Goal: Information Seeking & Learning: Learn about a topic

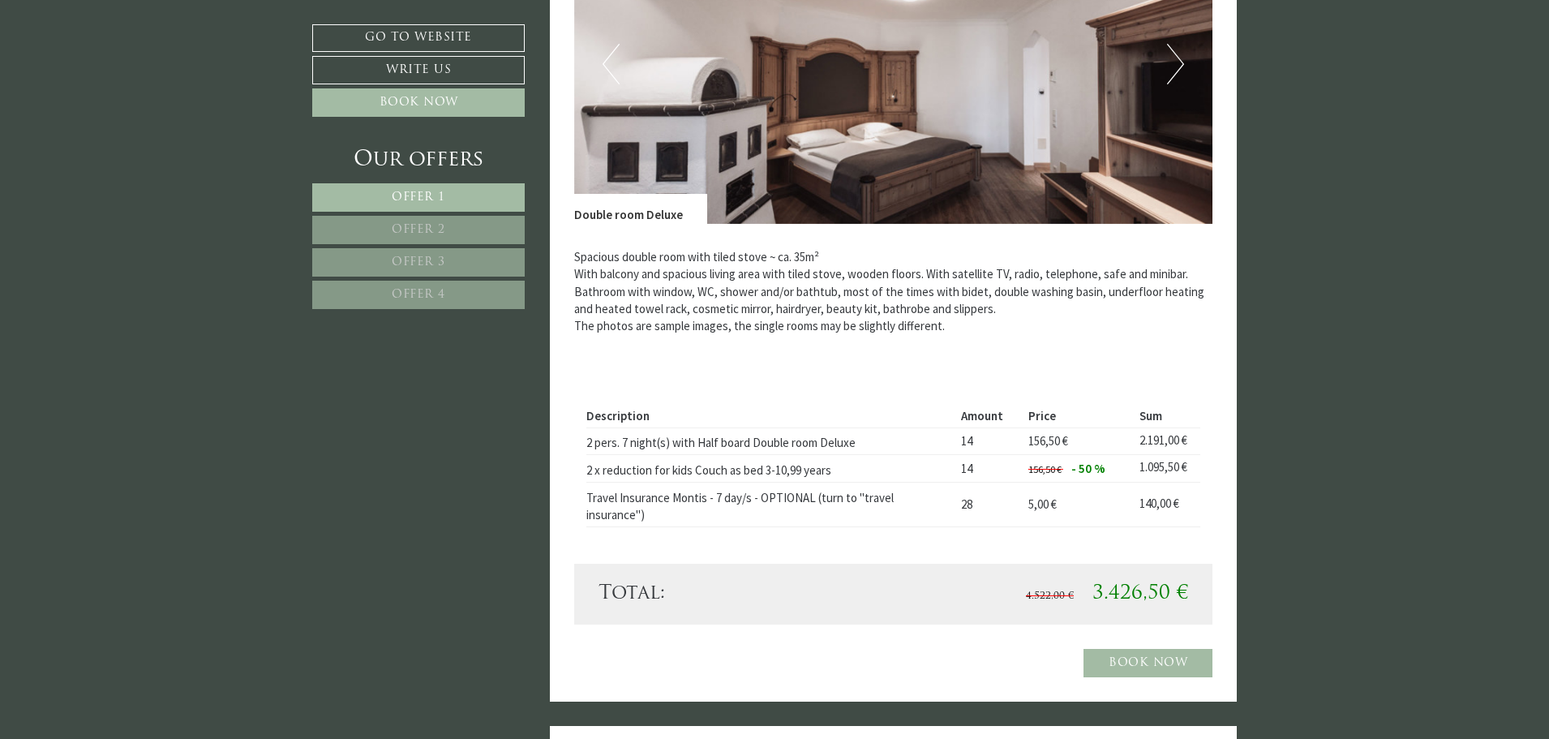
scroll to position [811, 0]
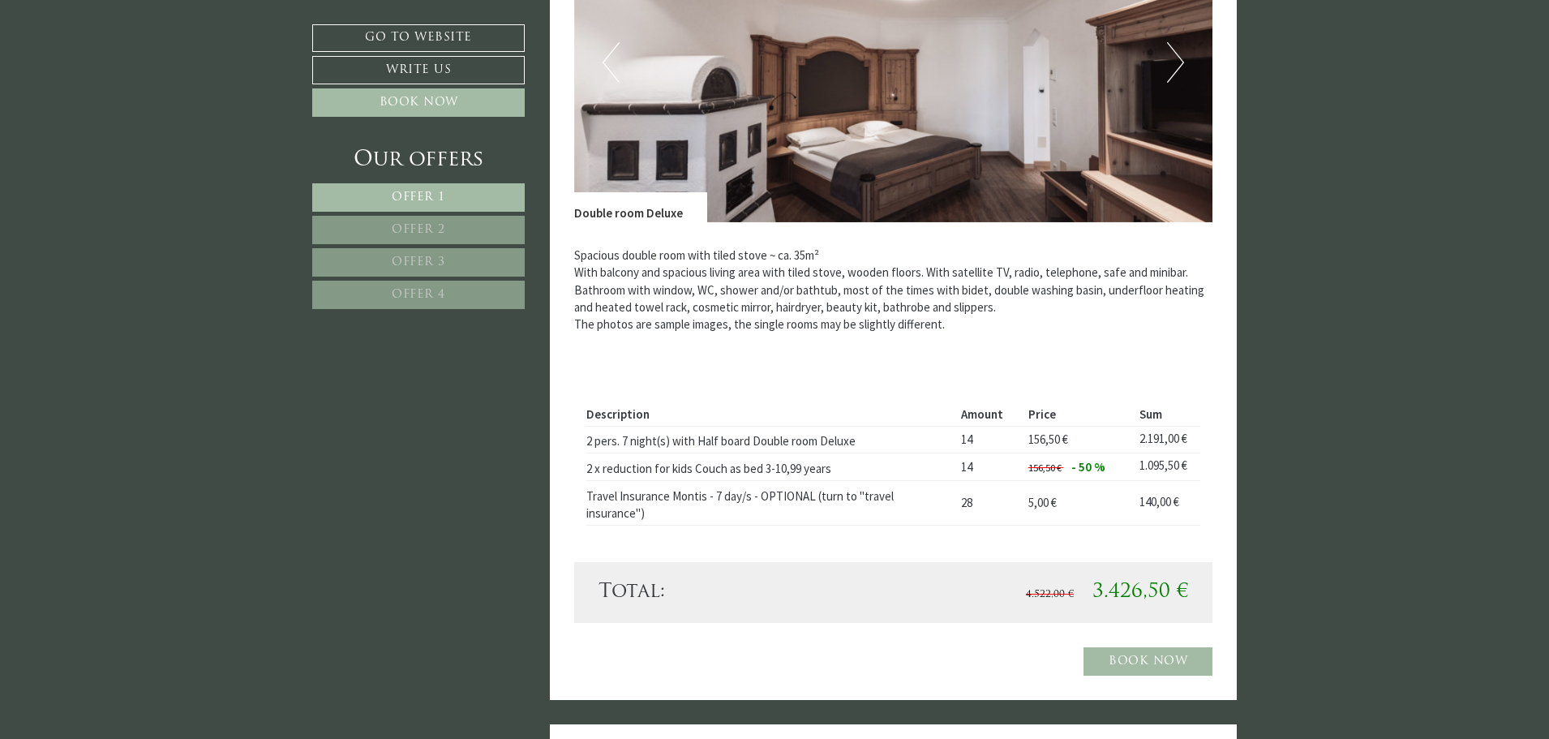
click at [406, 223] on link "Offer 2" at bounding box center [418, 230] width 212 height 28
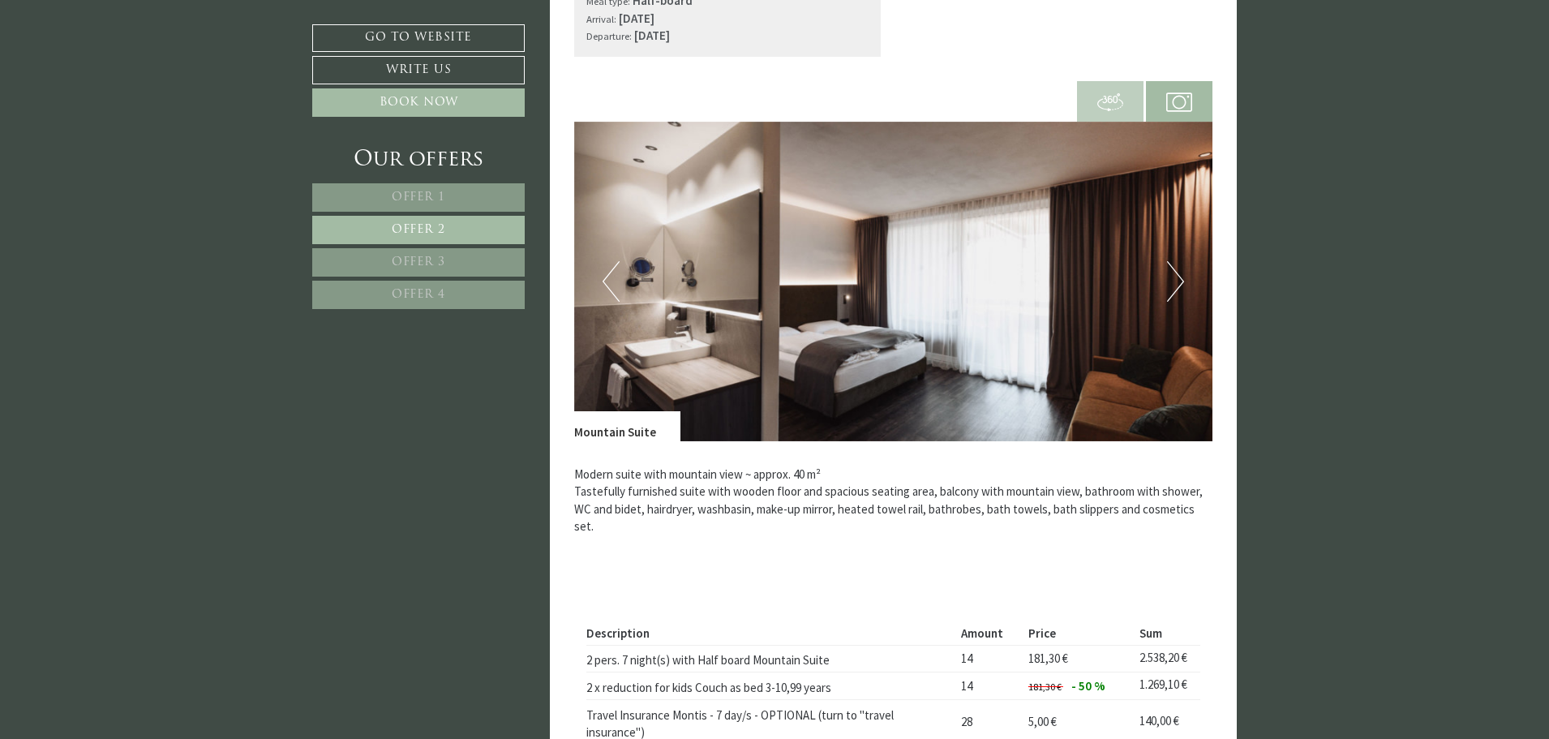
scroll to position [750, 0]
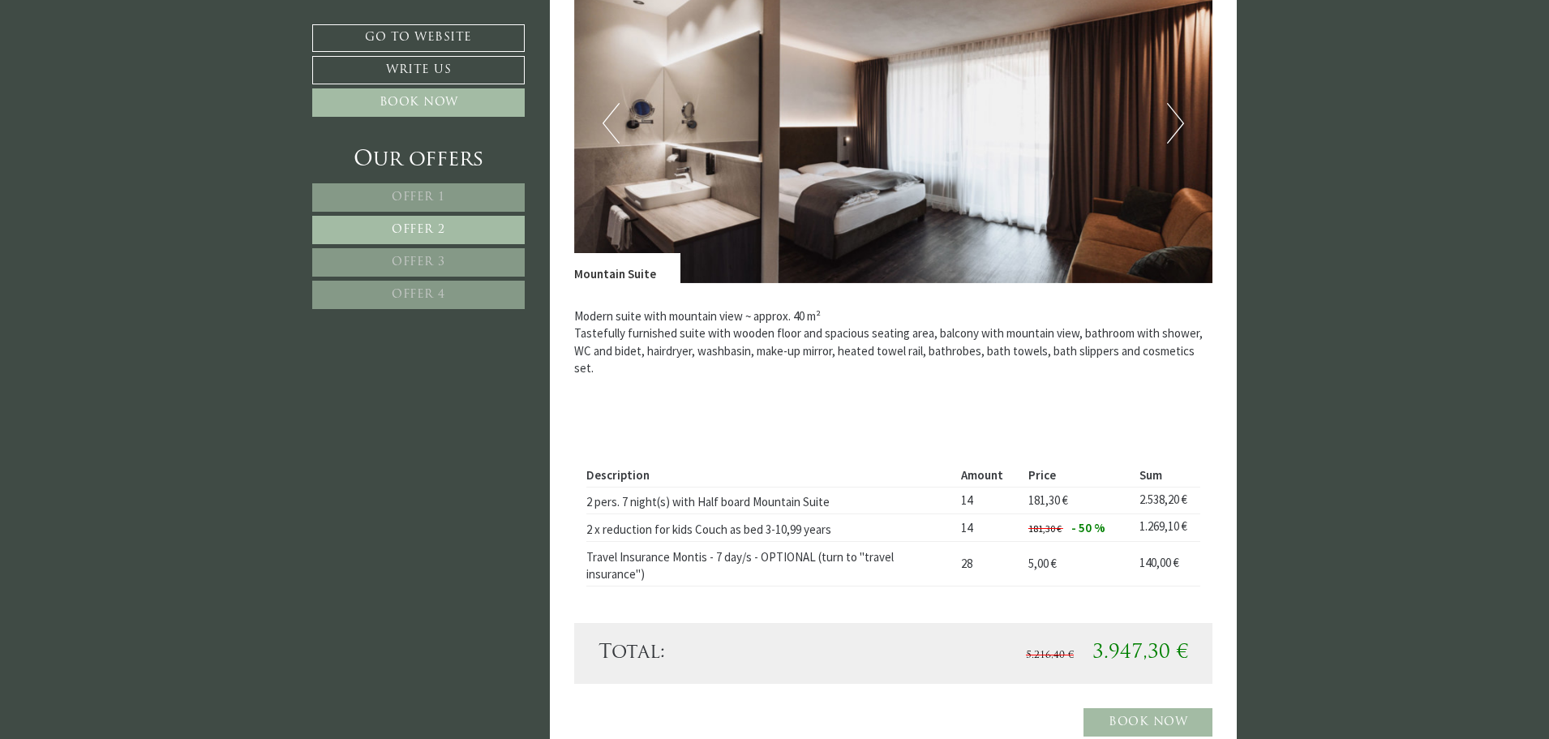
click at [447, 253] on link "Offer 3" at bounding box center [418, 262] width 212 height 28
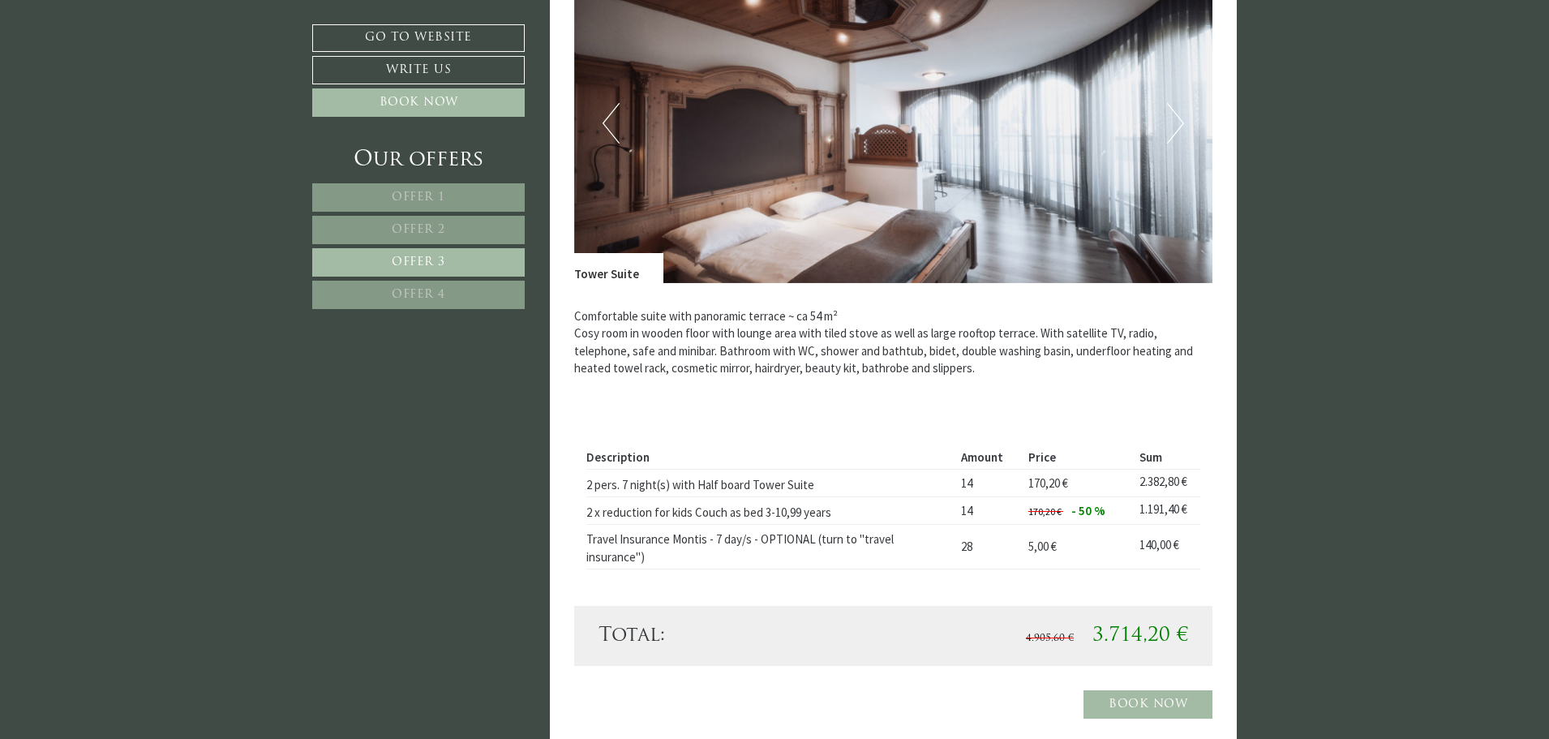
click at [432, 286] on link "Offer 4" at bounding box center [418, 295] width 212 height 28
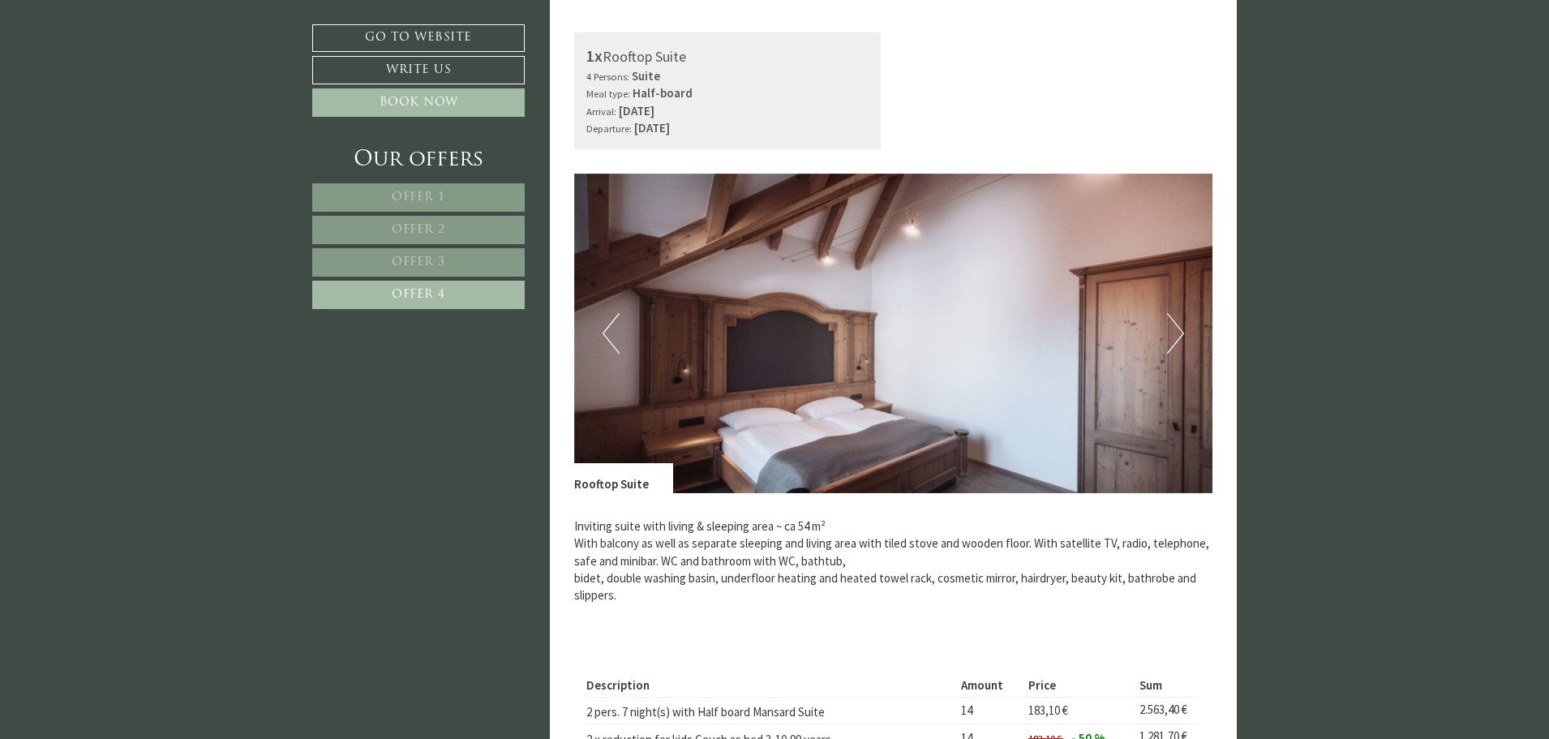
scroll to position [669, 0]
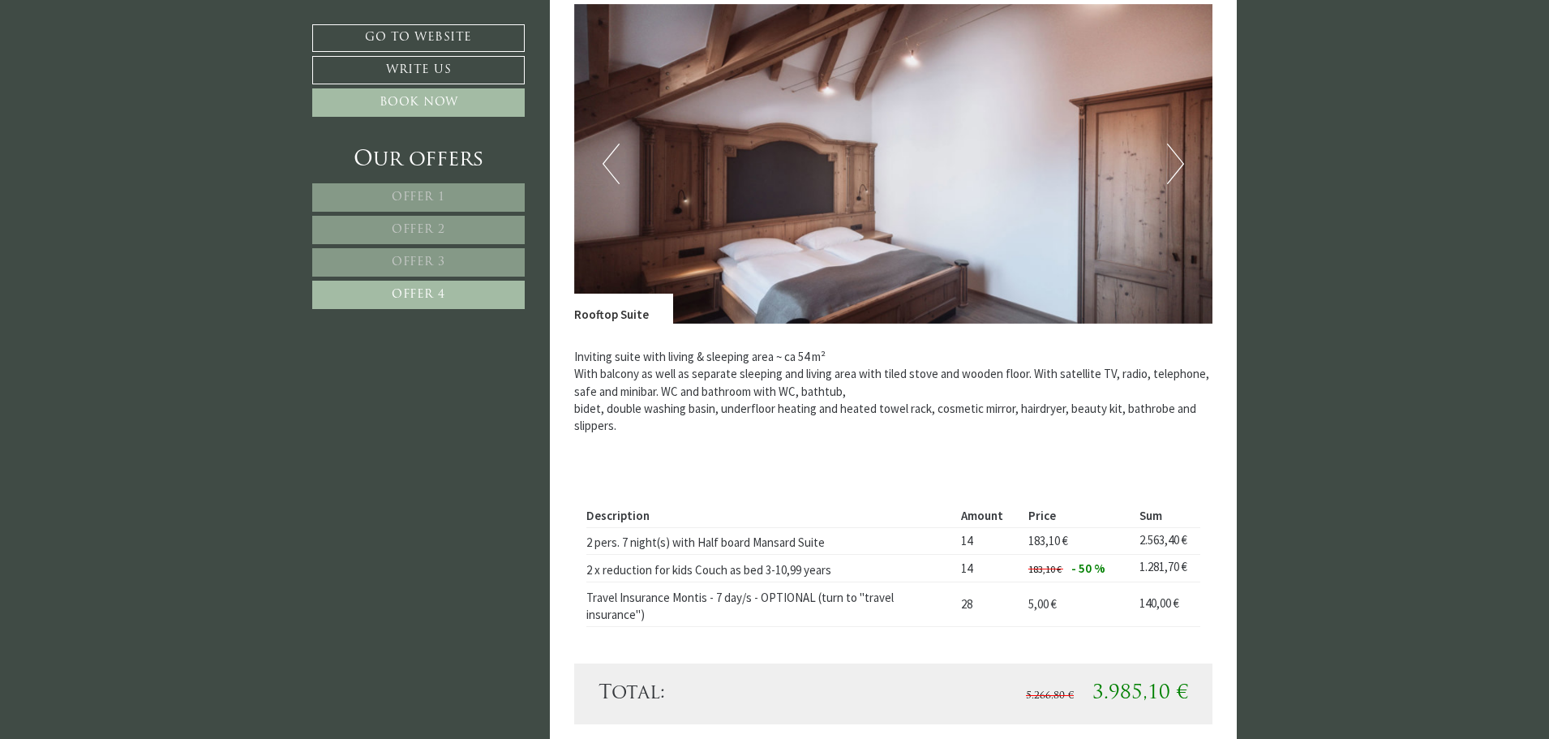
click at [425, 265] on span "Offer 3" at bounding box center [419, 262] width 54 height 12
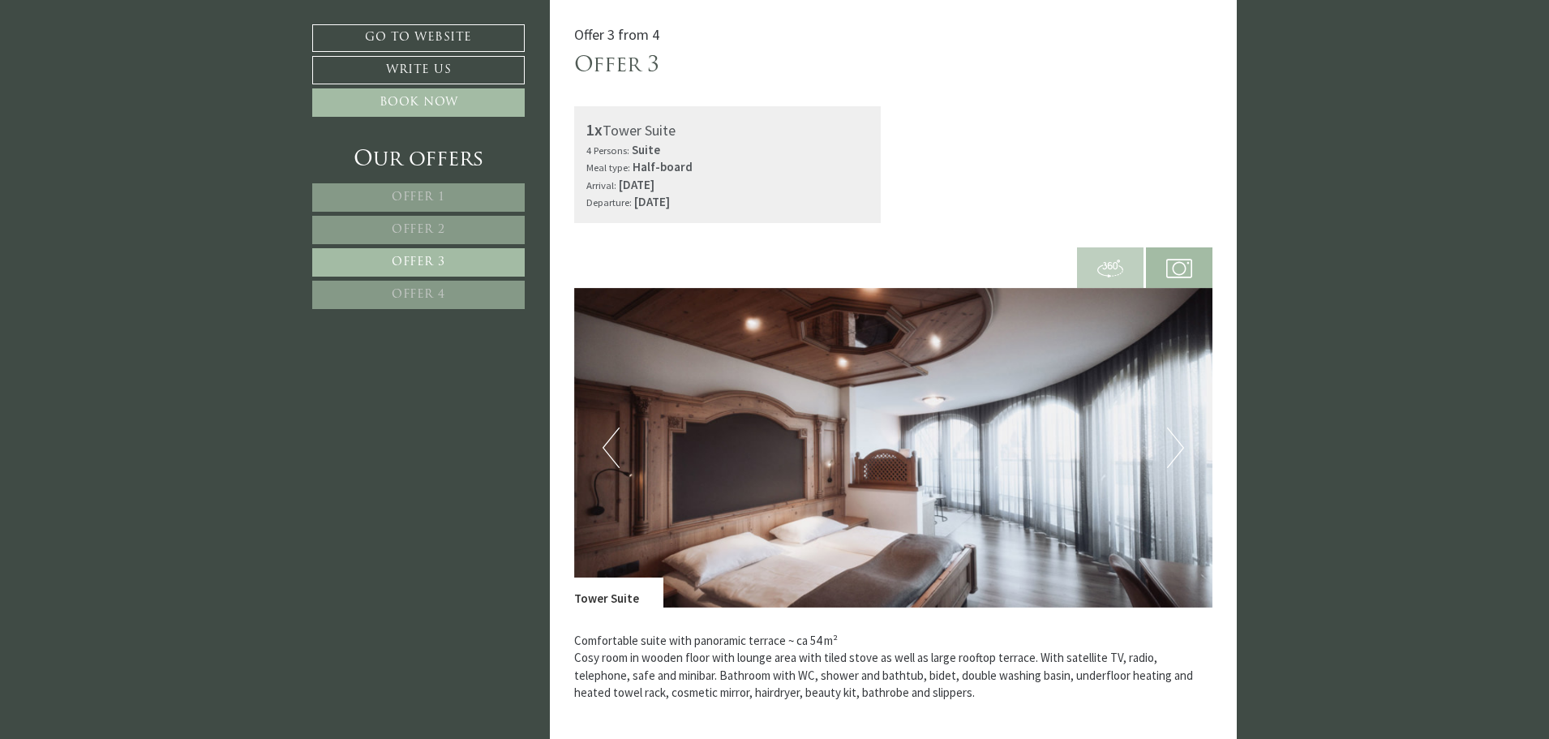
click at [1154, 444] on img at bounding box center [893, 448] width 639 height 320
click at [1169, 444] on button "Next" at bounding box center [1175, 447] width 17 height 41
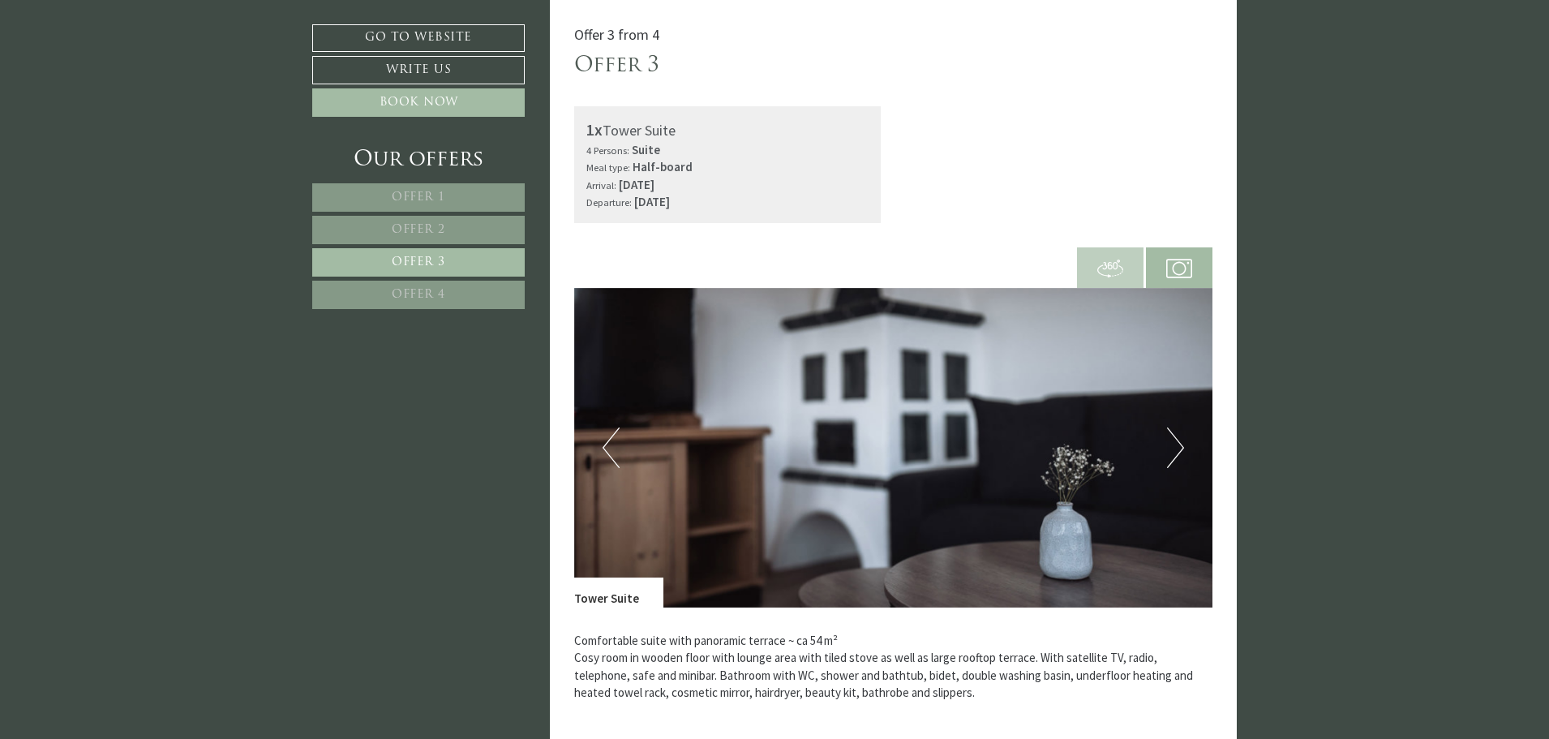
click at [1169, 444] on button "Next" at bounding box center [1175, 447] width 17 height 41
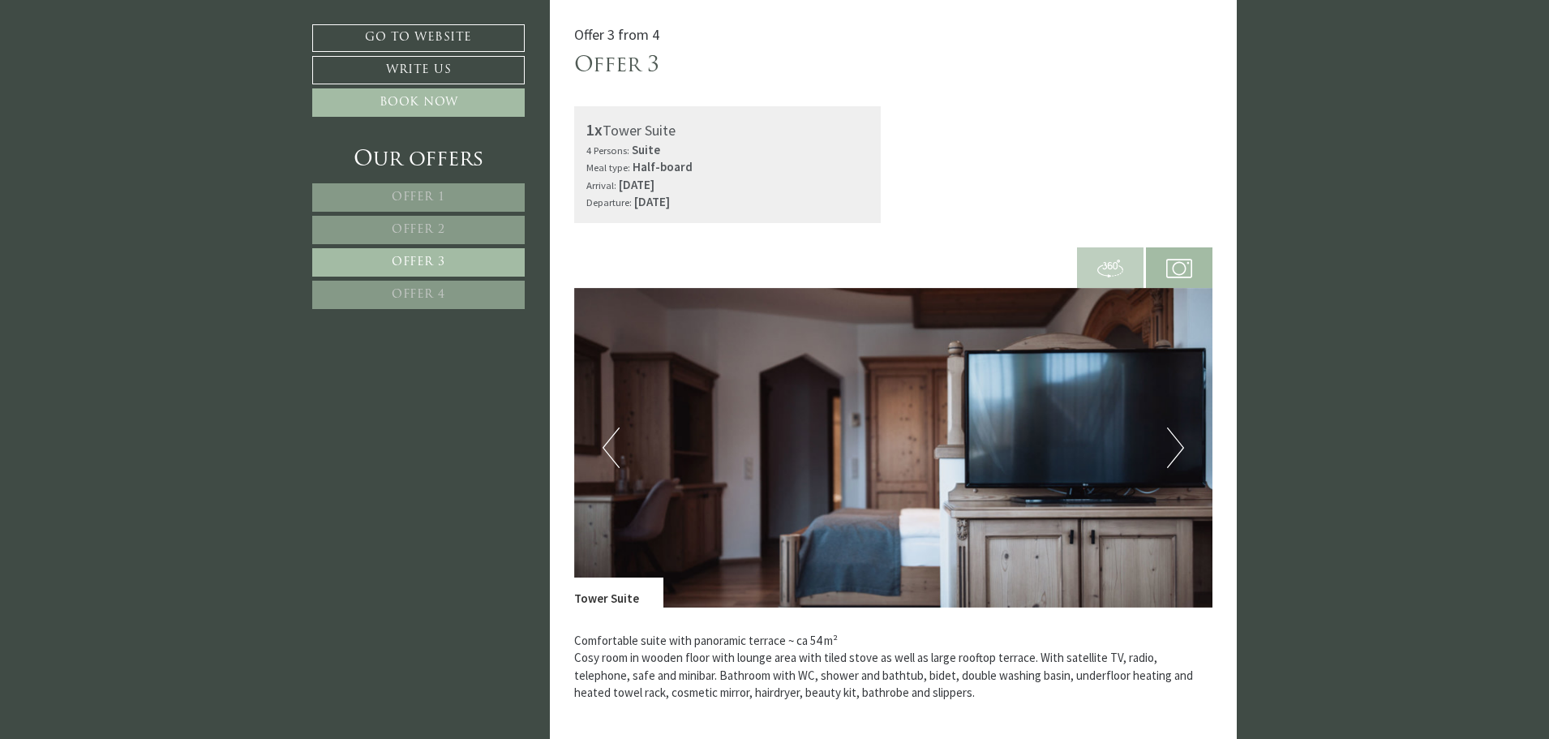
click at [1169, 444] on button "Next" at bounding box center [1175, 447] width 17 height 41
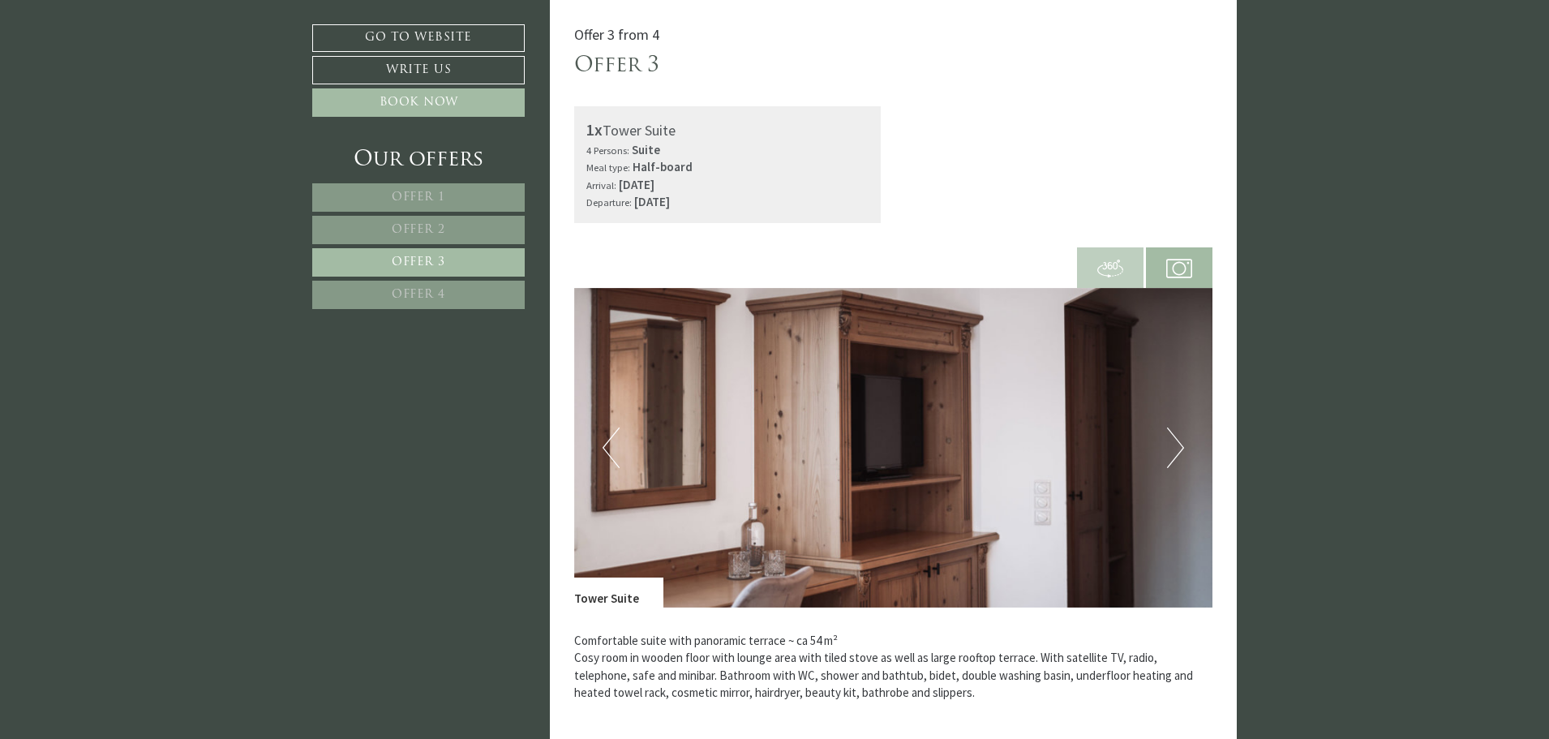
click at [1169, 444] on button "Next" at bounding box center [1175, 447] width 17 height 41
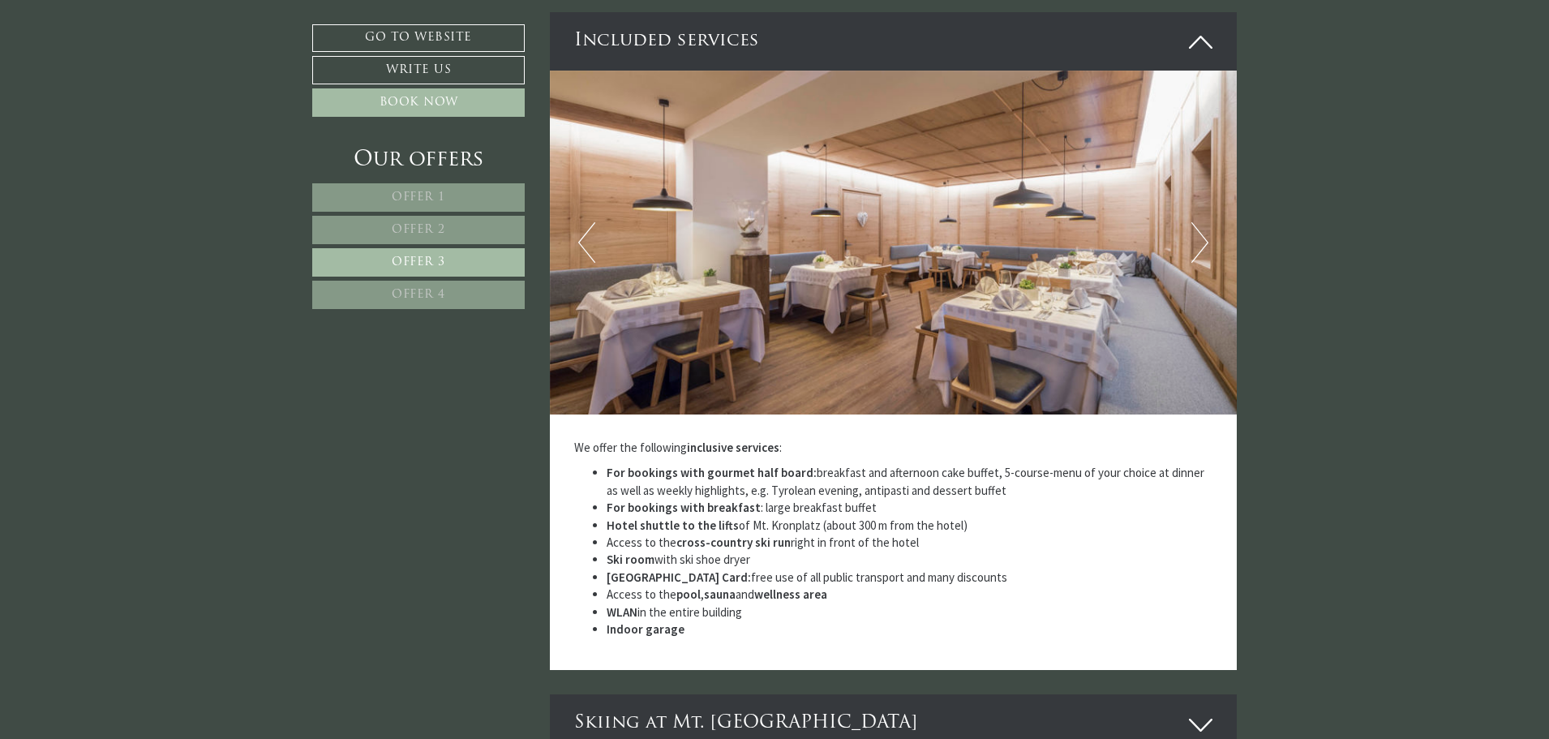
scroll to position [2048, 0]
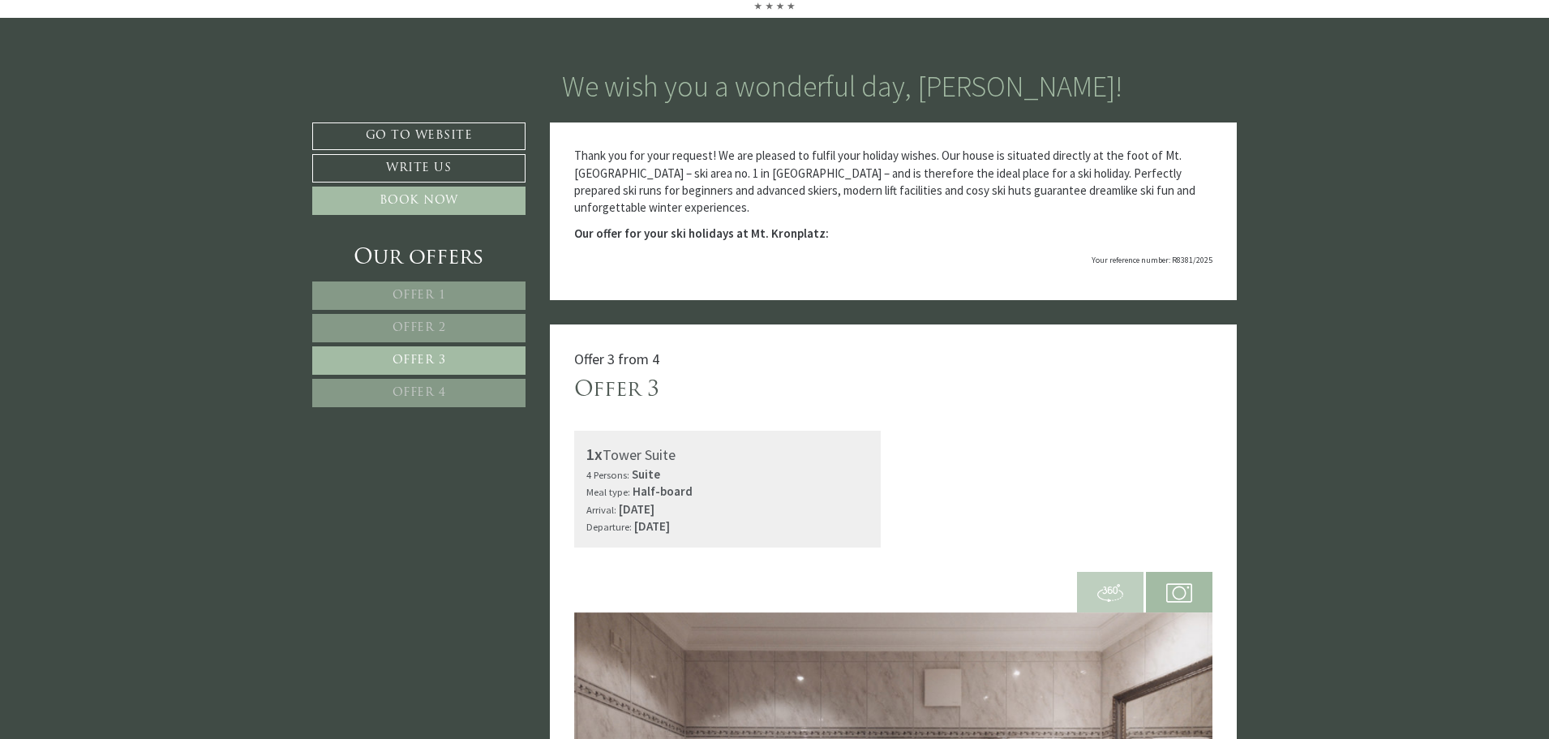
click at [461, 289] on link "Offer 1" at bounding box center [418, 295] width 213 height 28
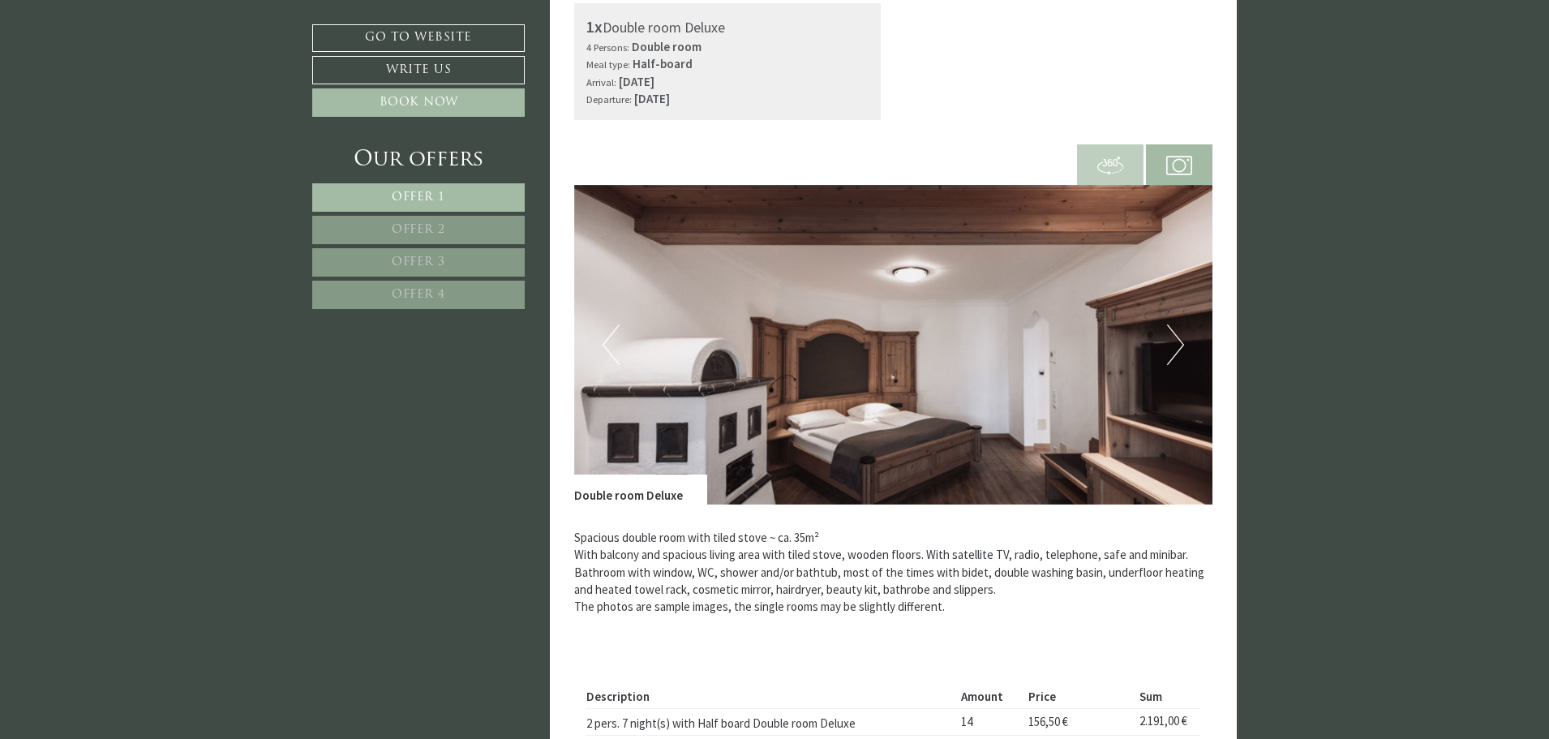
scroll to position [669, 0]
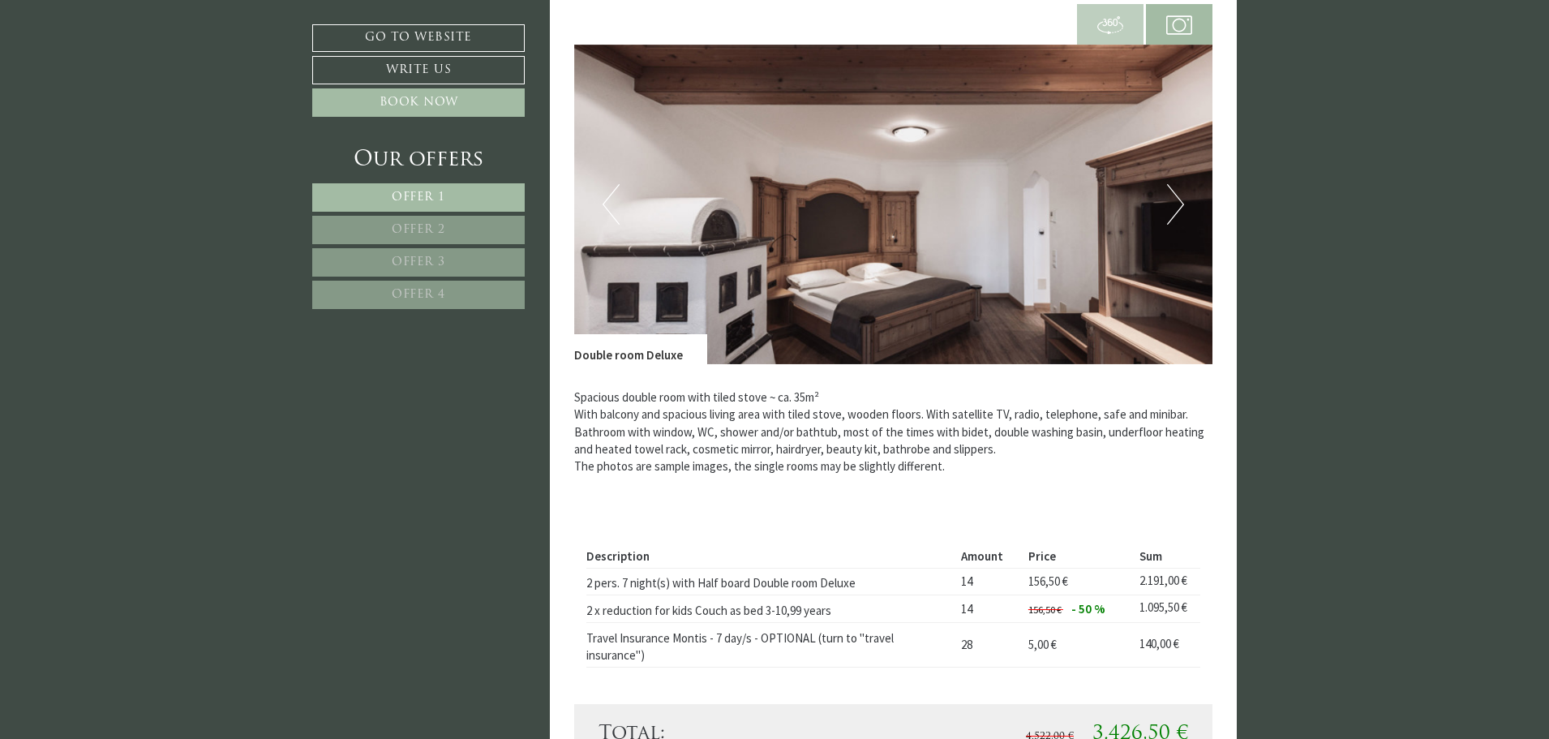
click at [1178, 202] on button "Next" at bounding box center [1175, 204] width 17 height 41
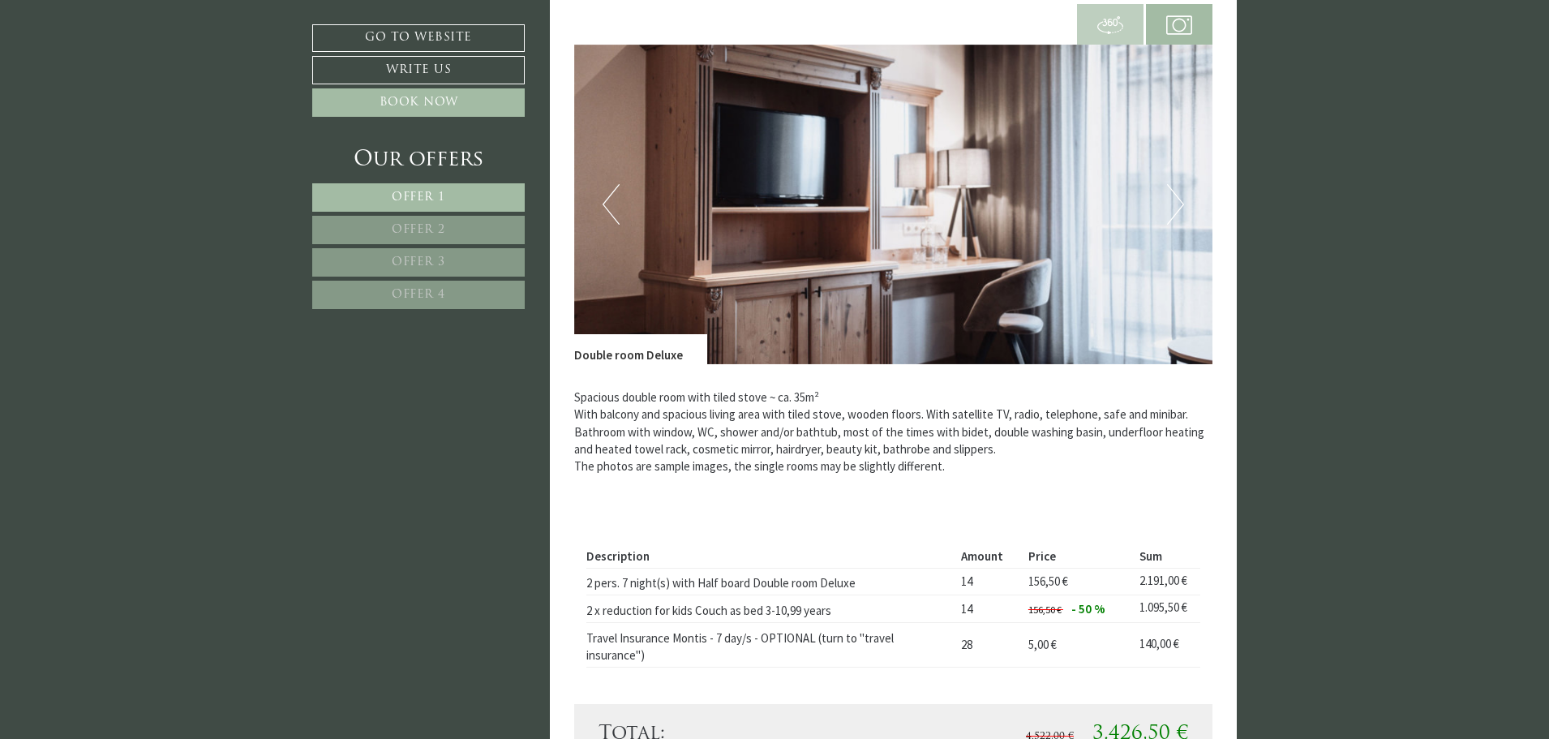
click at [1178, 202] on button "Next" at bounding box center [1175, 204] width 17 height 41
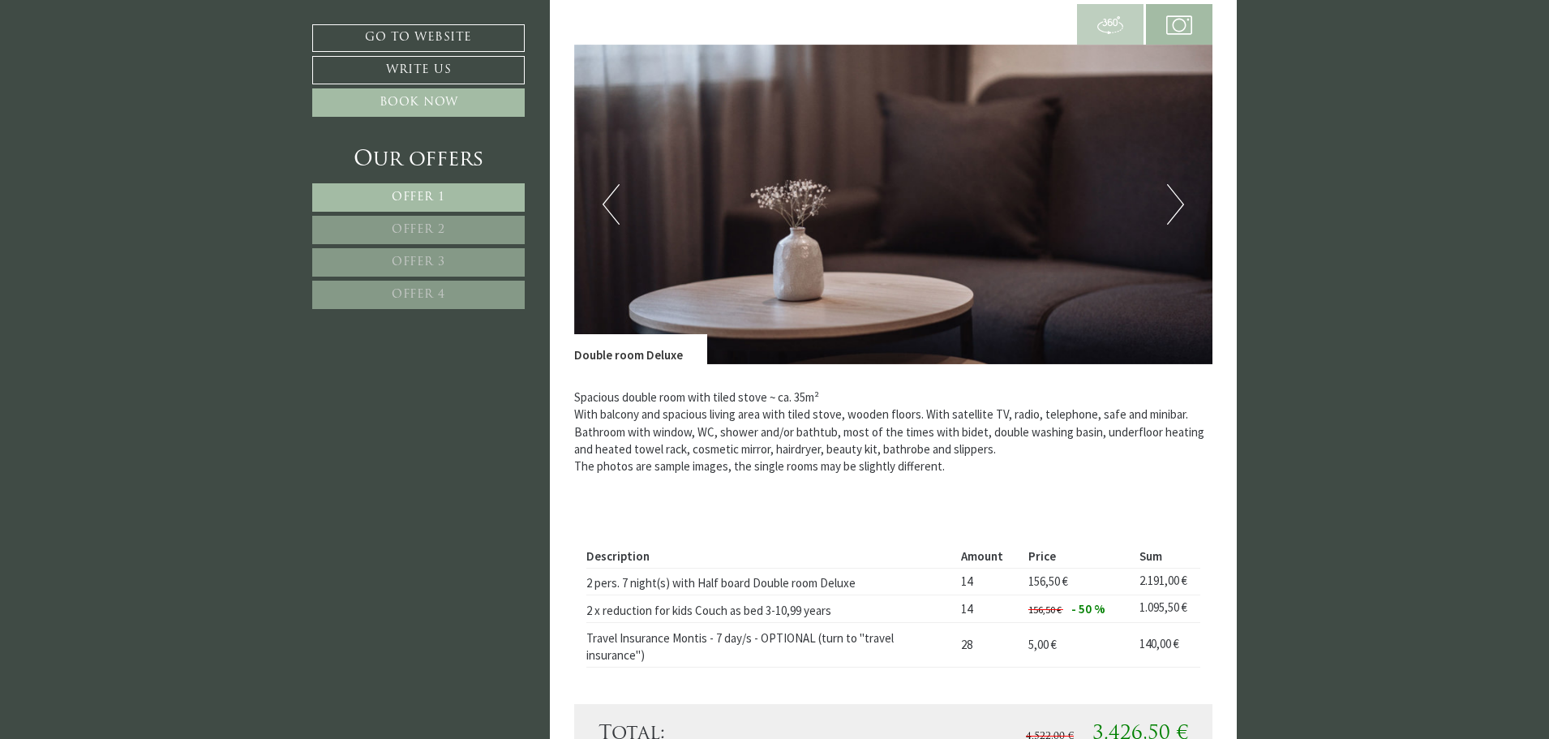
click at [1178, 202] on button "Next" at bounding box center [1175, 204] width 17 height 41
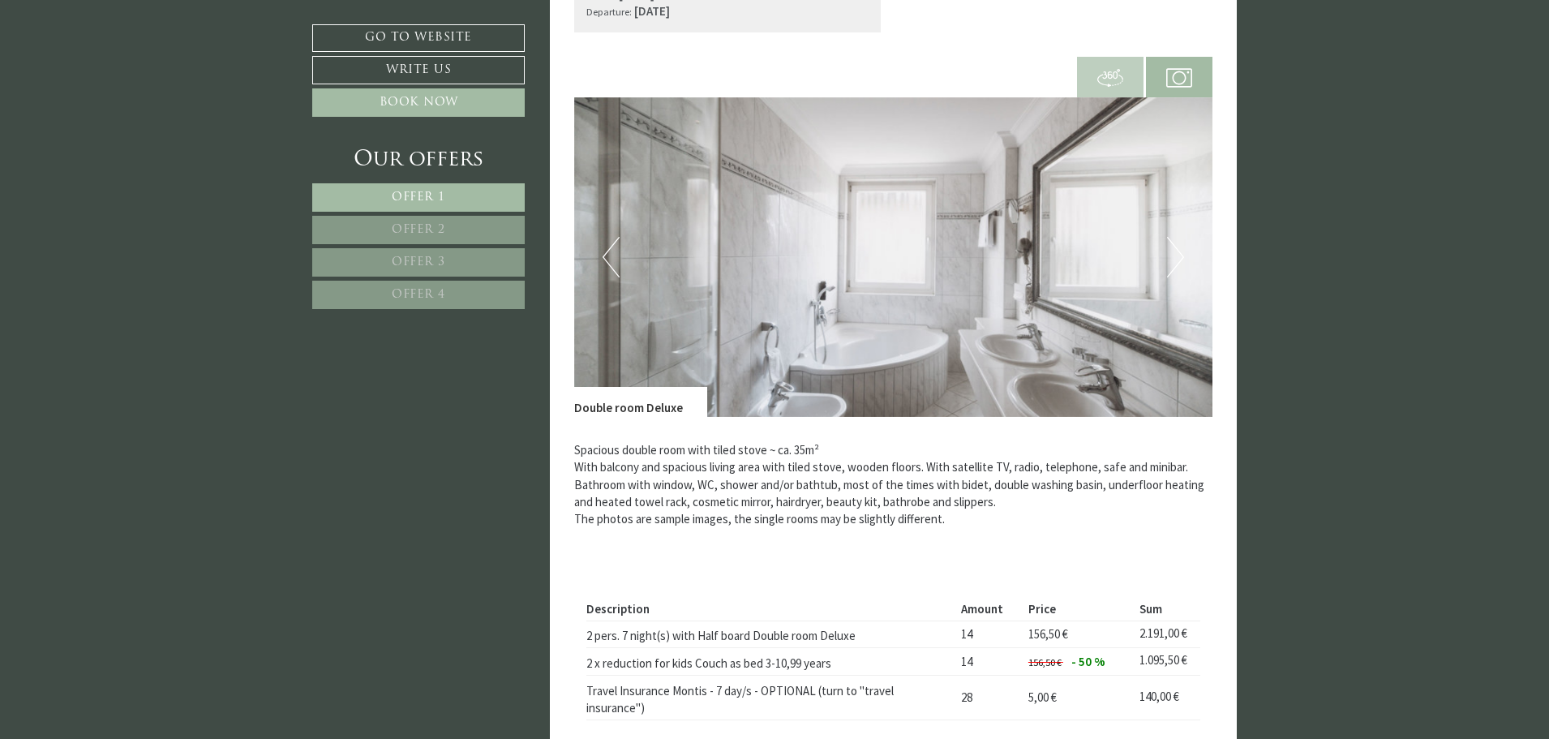
scroll to position [588, 0]
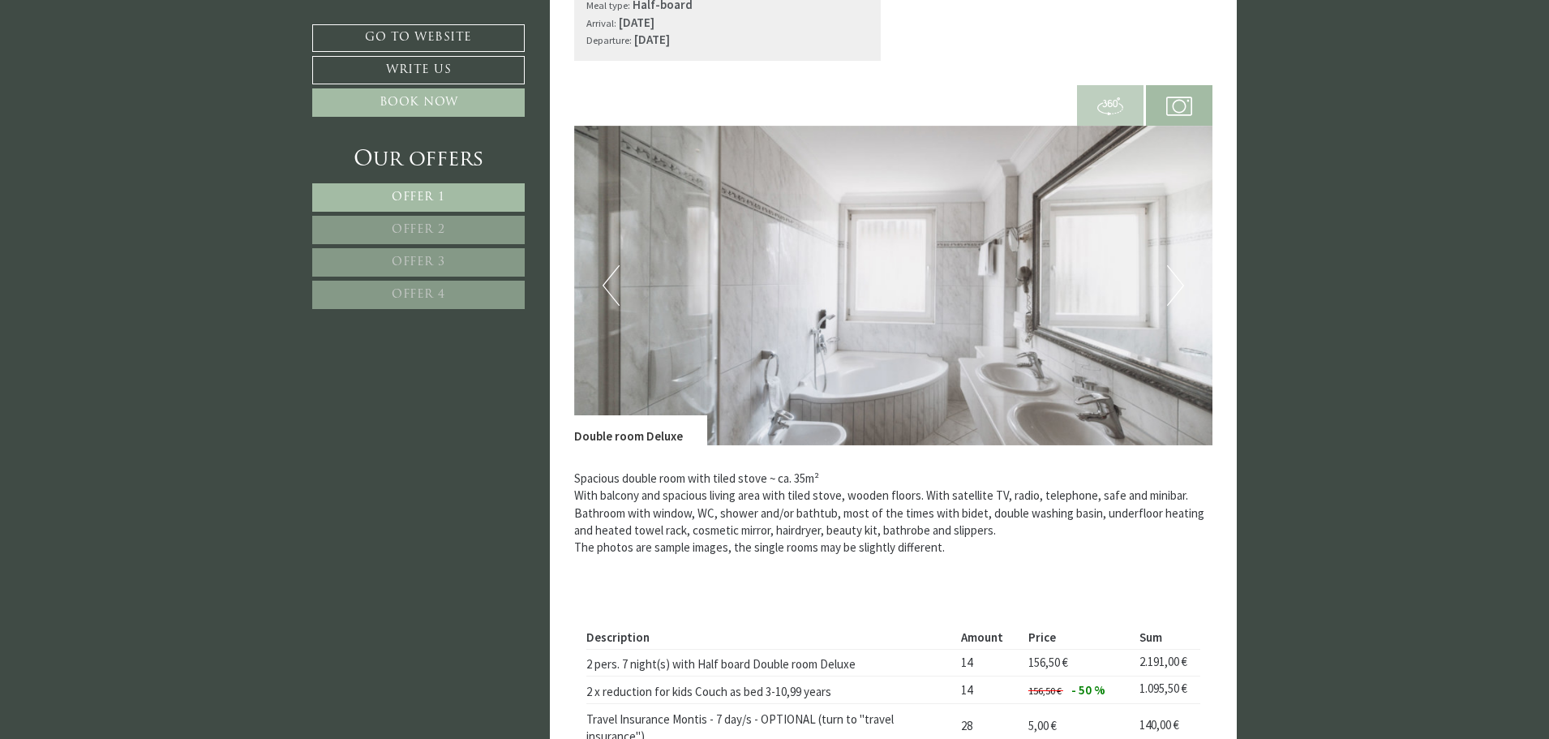
click at [1169, 247] on img at bounding box center [893, 286] width 639 height 320
click at [1173, 273] on button "Next" at bounding box center [1175, 285] width 17 height 41
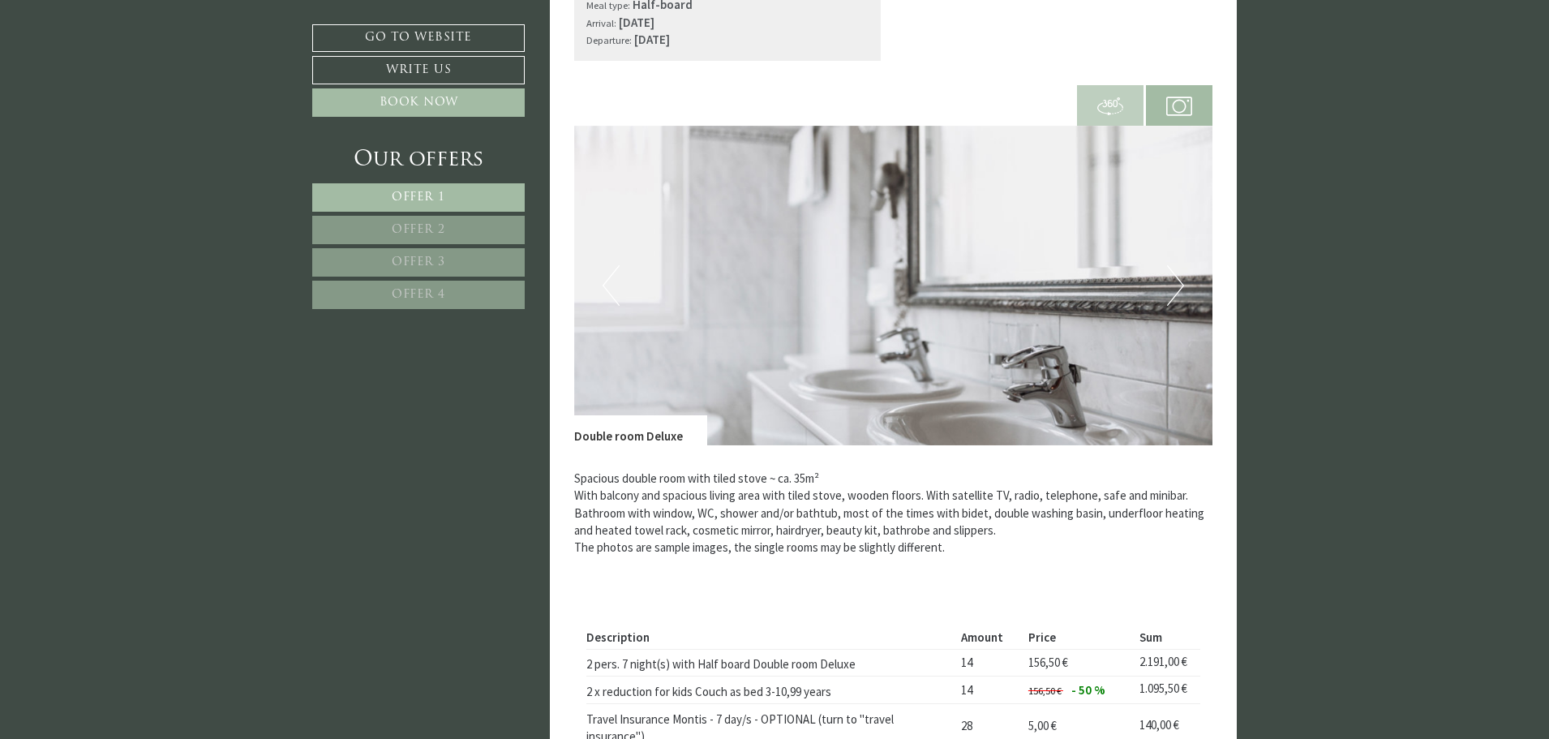
click at [1173, 273] on button "Next" at bounding box center [1175, 285] width 17 height 41
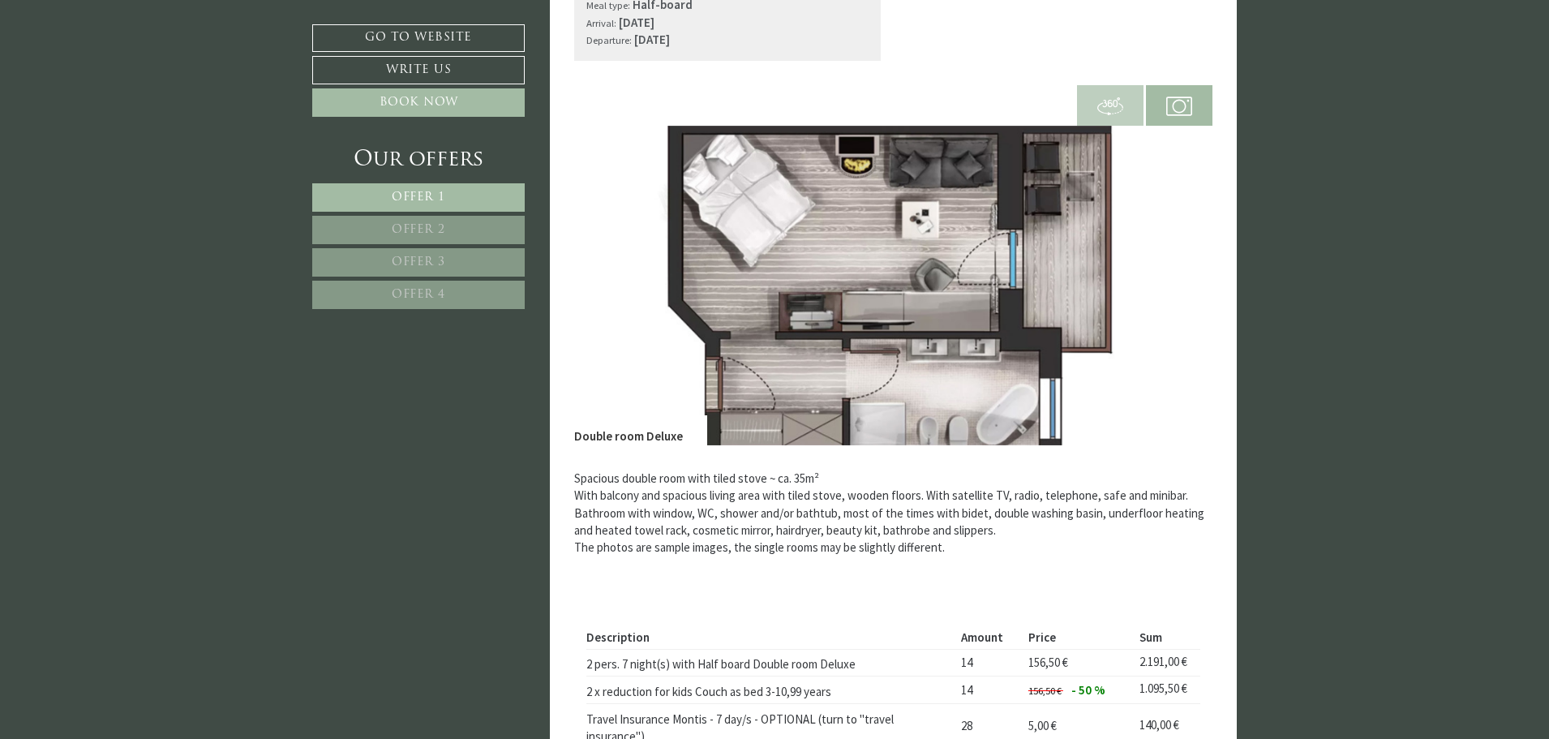
click at [1172, 273] on button "Next" at bounding box center [1175, 285] width 17 height 41
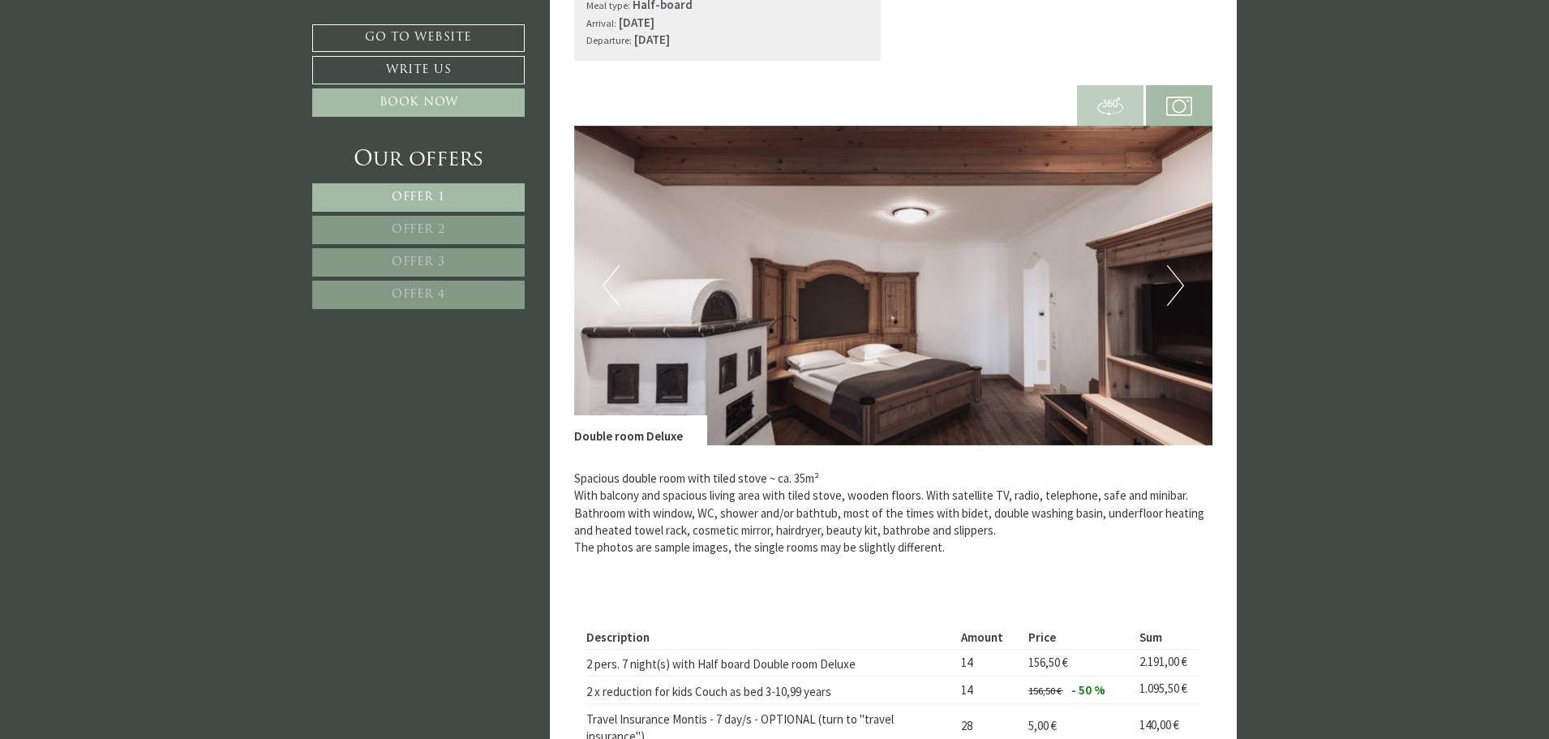
click at [1172, 273] on button "Next" at bounding box center [1175, 285] width 17 height 41
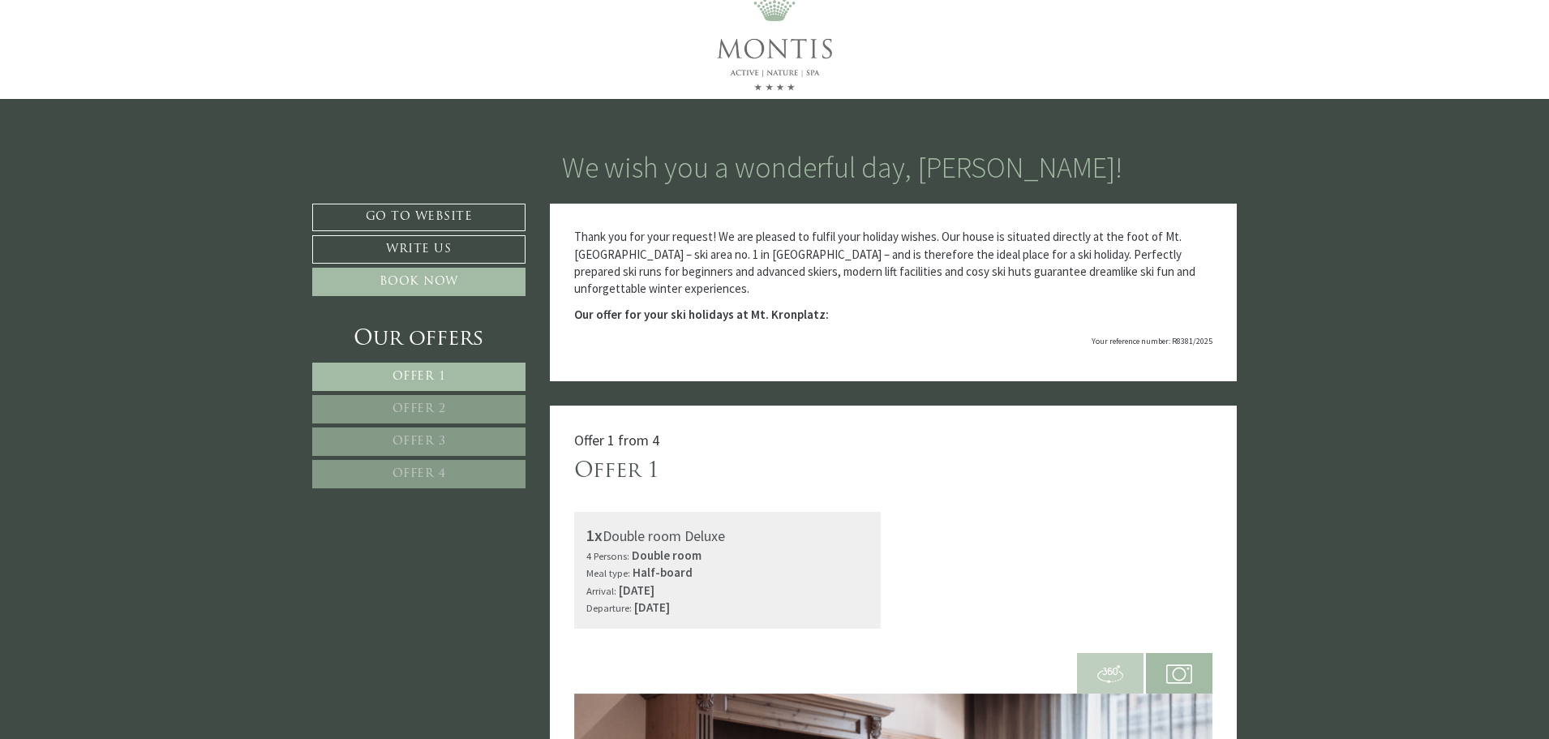
scroll to position [0, 0]
